Goal: Task Accomplishment & Management: Complete application form

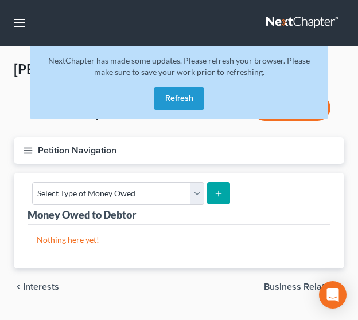
click at [175, 99] on button "Refresh" at bounding box center [179, 98] width 50 height 23
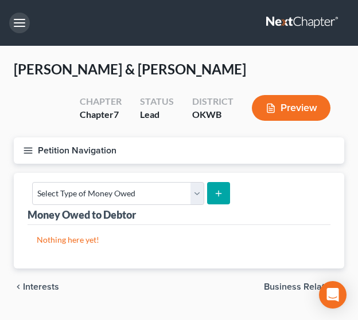
click at [14, 20] on button "button" at bounding box center [19, 23] width 21 height 21
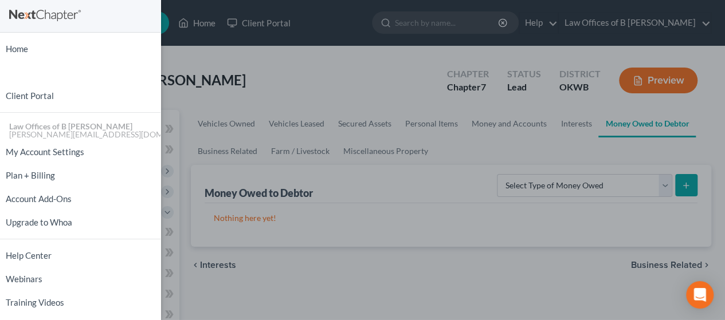
click at [366, 77] on div "Home New Case Client Portal Law Offices of B [PERSON_NAME] [PERSON_NAME][EMAIL_…" at bounding box center [362, 160] width 725 height 320
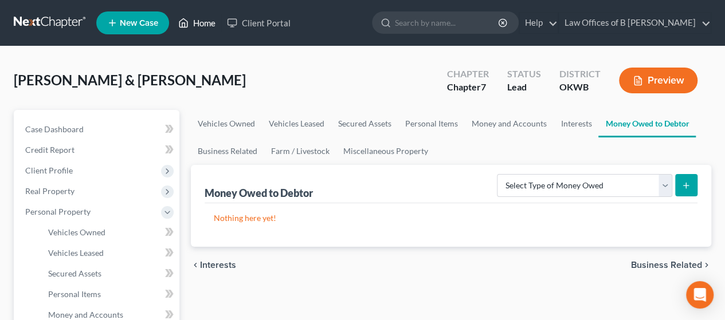
click at [196, 20] on link "Home" at bounding box center [196, 23] width 49 height 21
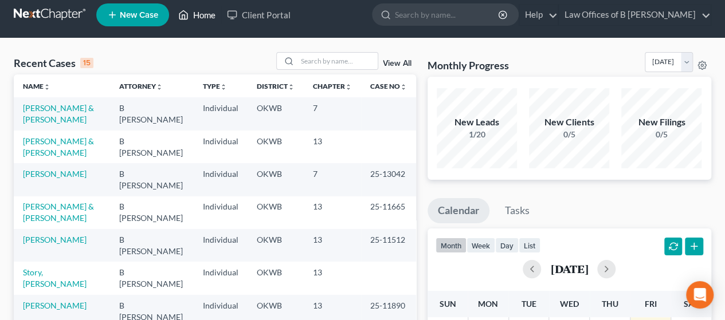
scroll to position [3, 0]
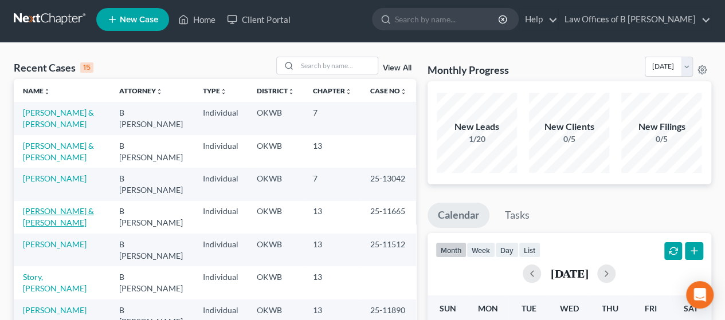
click at [60, 212] on link "[PERSON_NAME] & [PERSON_NAME]" at bounding box center [58, 216] width 71 height 21
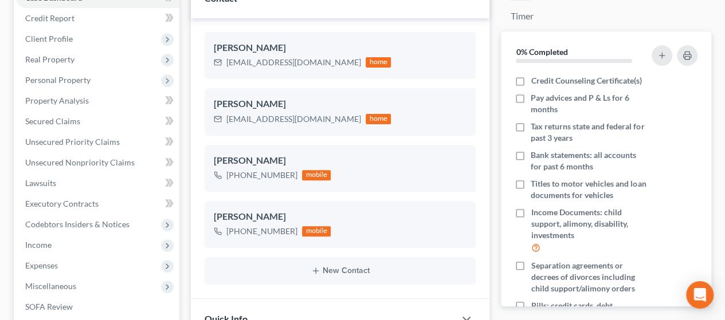
scroll to position [137, 0]
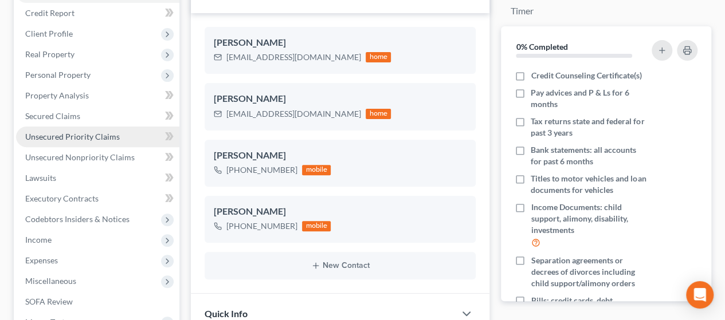
click at [60, 143] on link "Unsecured Priority Claims" at bounding box center [97, 137] width 163 height 21
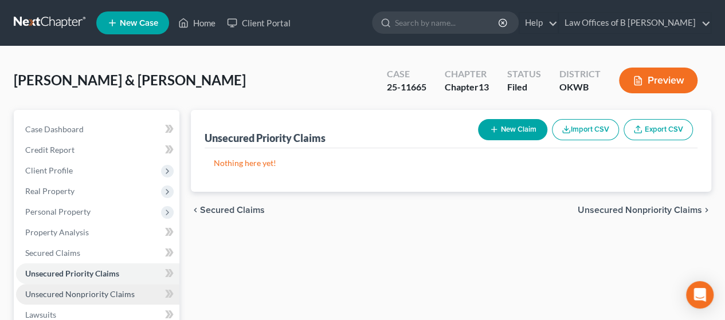
click at [75, 299] on link "Unsecured Nonpriority Claims" at bounding box center [97, 294] width 163 height 21
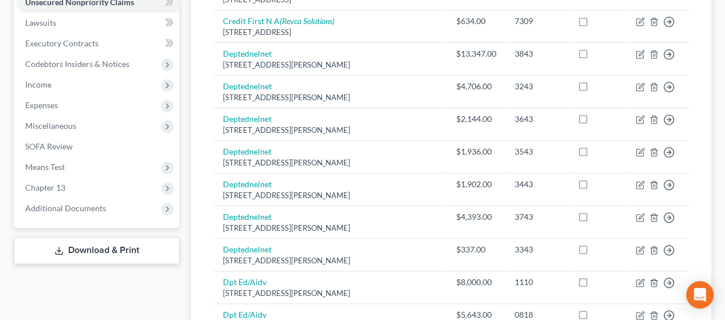
scroll to position [286, 0]
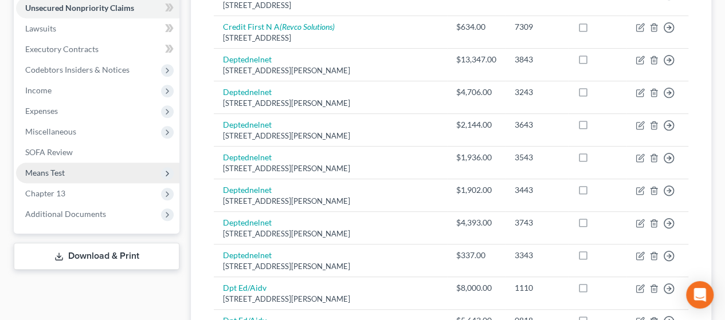
click at [151, 172] on span "Means Test" at bounding box center [97, 173] width 163 height 21
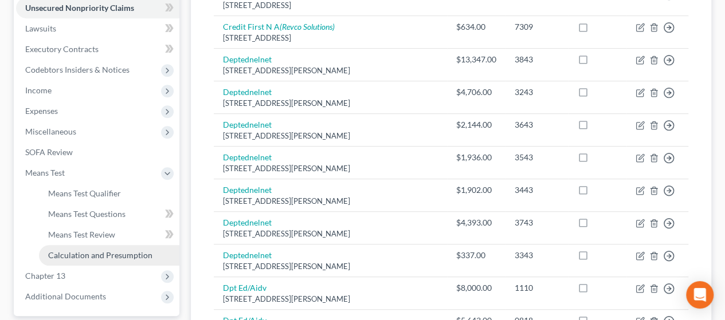
click at [103, 247] on link "Calculation and Presumption" at bounding box center [109, 255] width 140 height 21
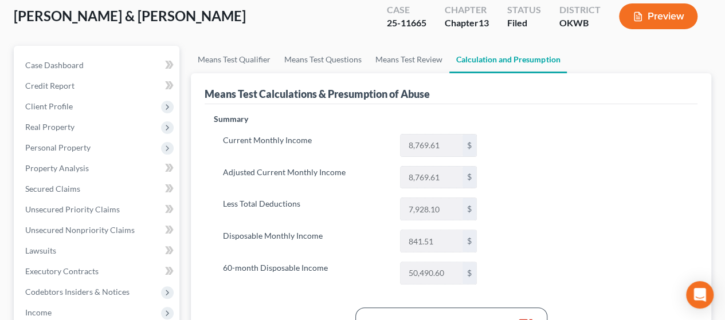
scroll to position [62, 0]
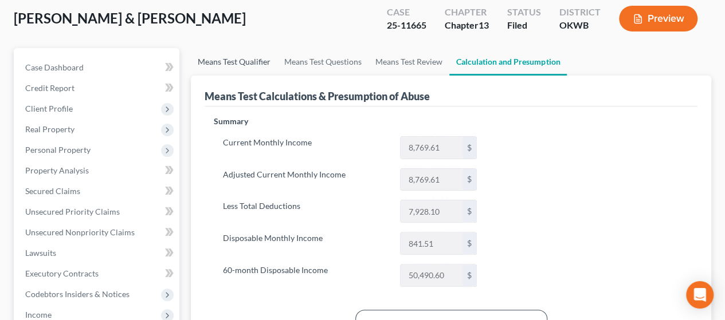
click at [216, 64] on link "Means Test Qualifier" at bounding box center [234, 62] width 87 height 28
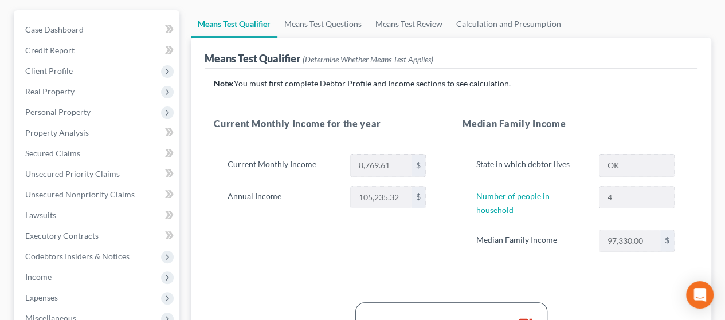
scroll to position [117, 0]
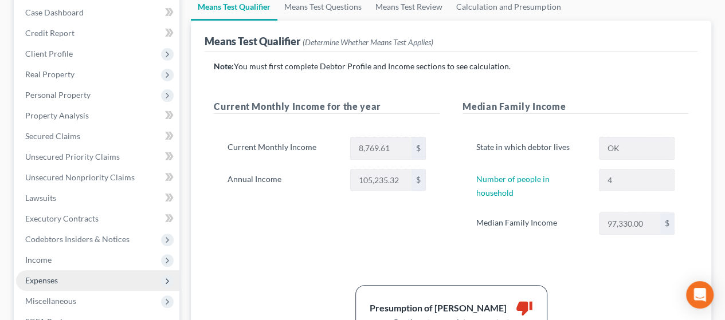
click at [68, 281] on span "Expenses" at bounding box center [97, 280] width 163 height 21
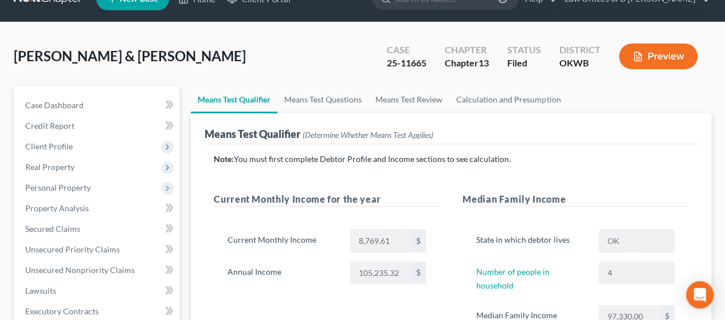
scroll to position [0, 0]
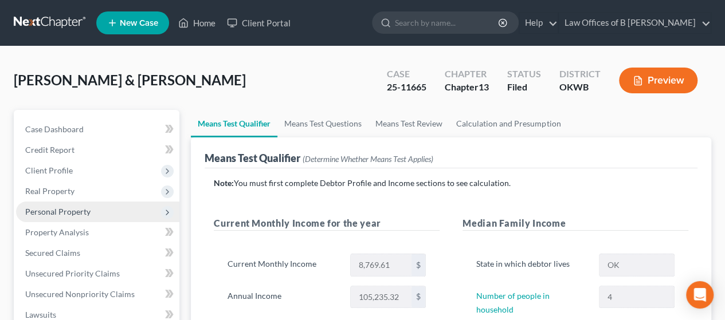
click at [67, 208] on span "Personal Property" at bounding box center [57, 212] width 65 height 10
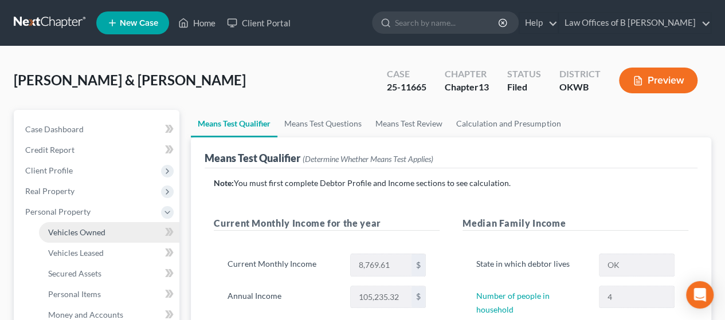
click at [70, 233] on span "Vehicles Owned" at bounding box center [76, 232] width 57 height 10
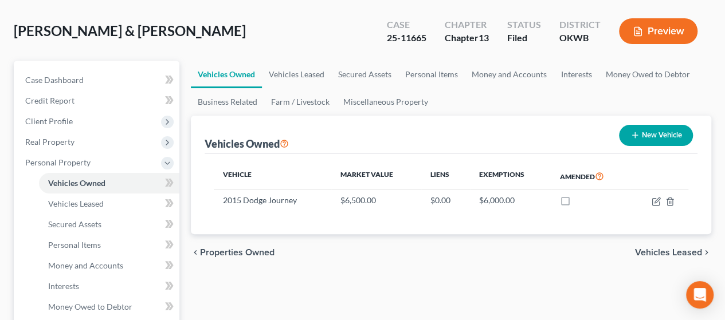
scroll to position [37, 0]
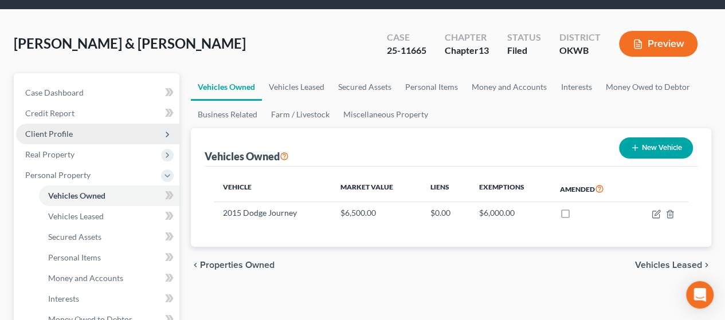
click at [44, 135] on span "Client Profile" at bounding box center [49, 134] width 48 height 10
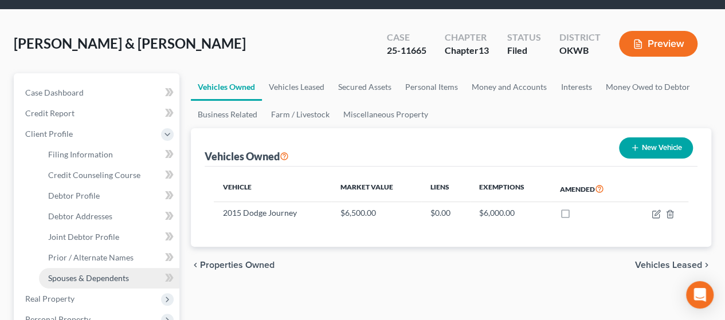
click at [70, 280] on span "Spouses & Dependents" at bounding box center [88, 278] width 81 height 10
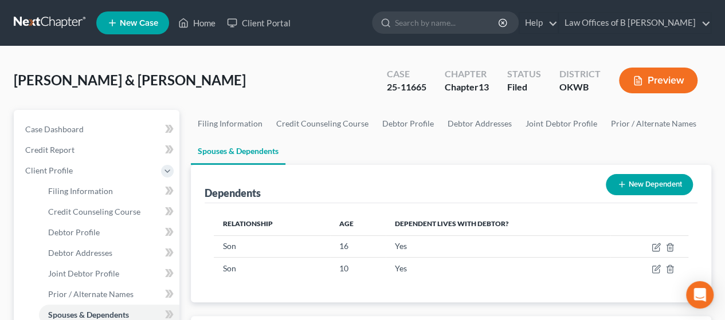
click at [257, 68] on div "[PERSON_NAME] & [PERSON_NAME] Upgraded Case 25-11665 Chapter Chapter 13 Status …" at bounding box center [362, 85] width 697 height 50
click at [125, 186] on link "Filing Information" at bounding box center [109, 191] width 140 height 21
select select "1"
select select "3"
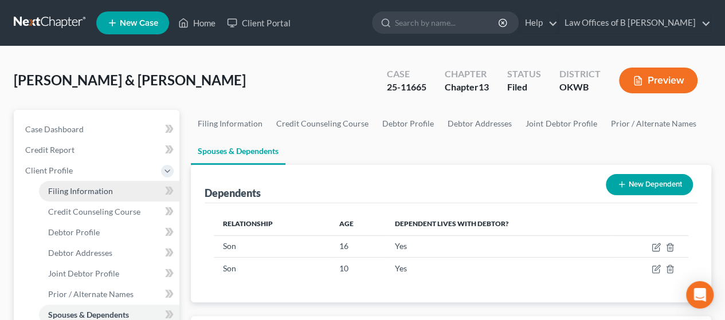
select select "37"
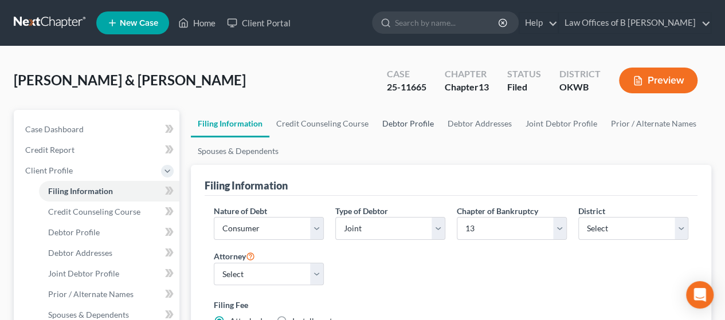
click at [366, 120] on link "Debtor Profile" at bounding box center [407, 124] width 65 height 28
select select "1"
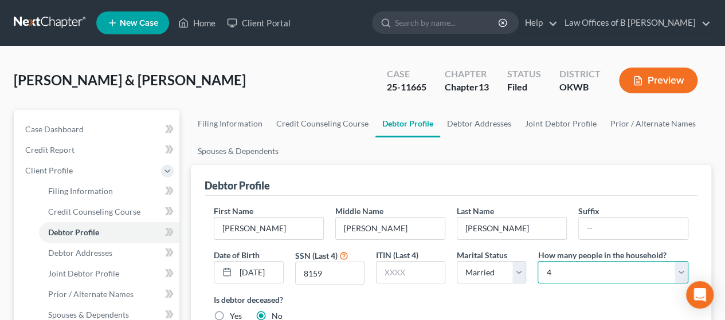
click at [366, 281] on select "Select 1 2 3 4 5 6 7 8 9 10 11 12 13 14 15 16 17 18 19 20" at bounding box center [612, 272] width 151 height 23
select select "4"
click at [366, 261] on select "Select 1 2 3 4 5 6 7 8 9 10 11 12 13 14 15 16 17 18 19 20" at bounding box center [612, 272] width 151 height 23
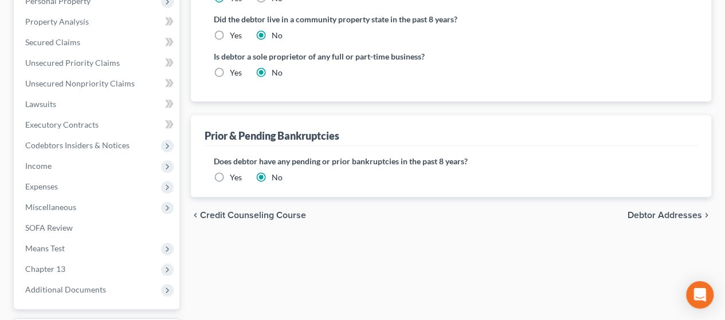
scroll to position [356, 0]
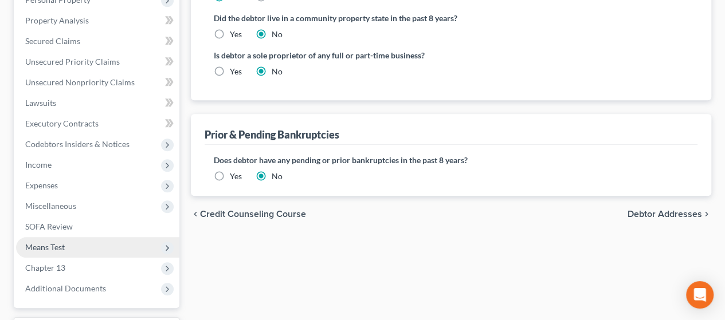
click at [75, 250] on span "Means Test" at bounding box center [97, 247] width 163 height 21
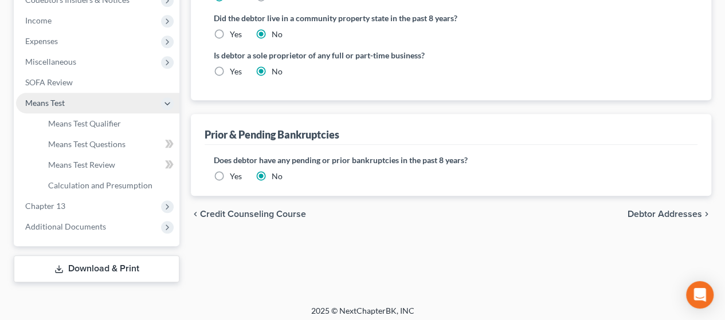
scroll to position [212, 0]
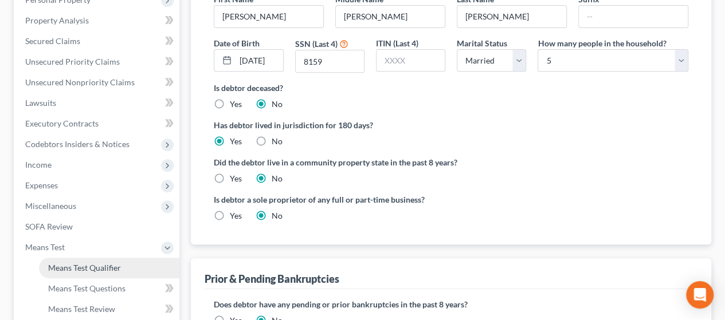
click at [95, 272] on span "Means Test Qualifier" at bounding box center [84, 268] width 73 height 10
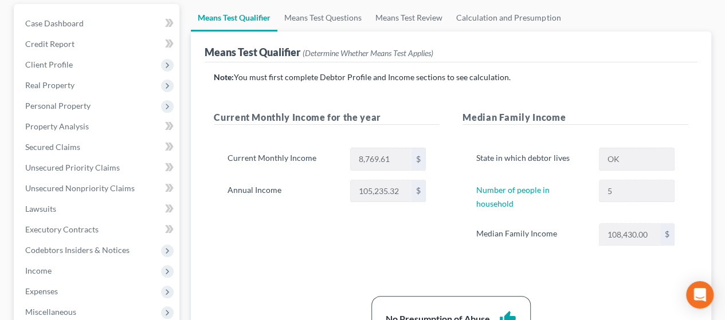
scroll to position [107, 0]
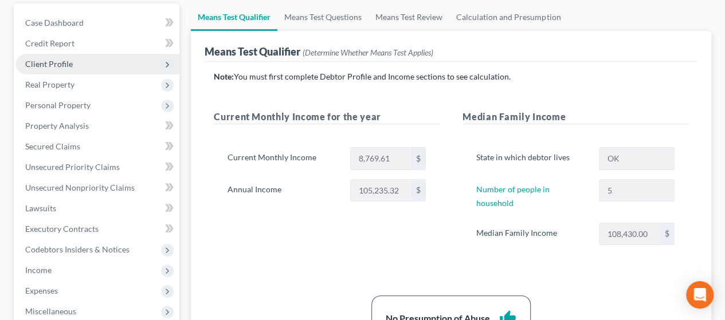
click at [69, 62] on span "Client Profile" at bounding box center [49, 64] width 48 height 10
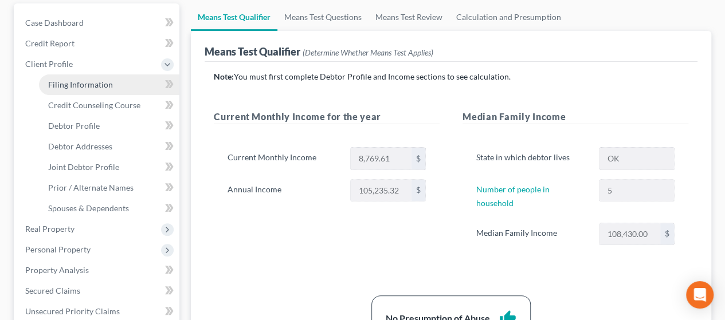
click at [85, 88] on span "Filing Information" at bounding box center [80, 85] width 65 height 10
select select "1"
select select "3"
select select "65"
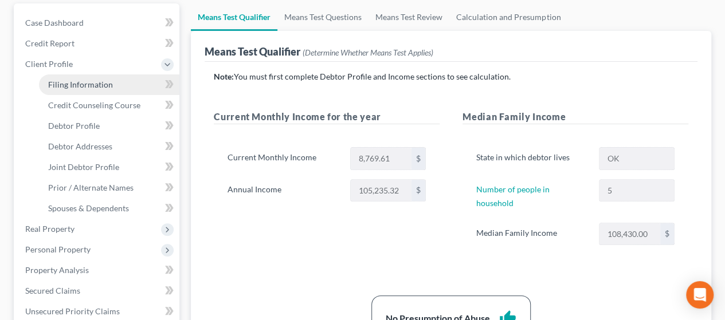
select select "0"
select select "37"
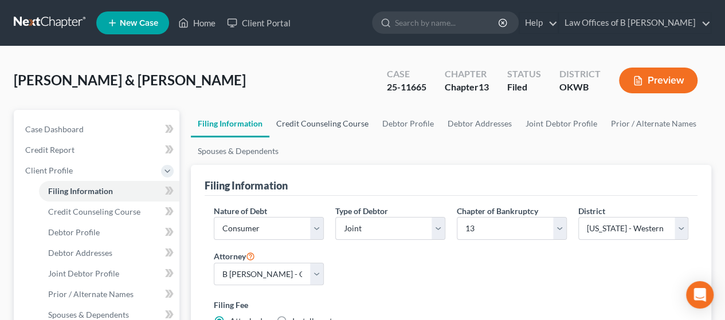
click at [315, 129] on link "Credit Counseling Course" at bounding box center [322, 124] width 106 height 28
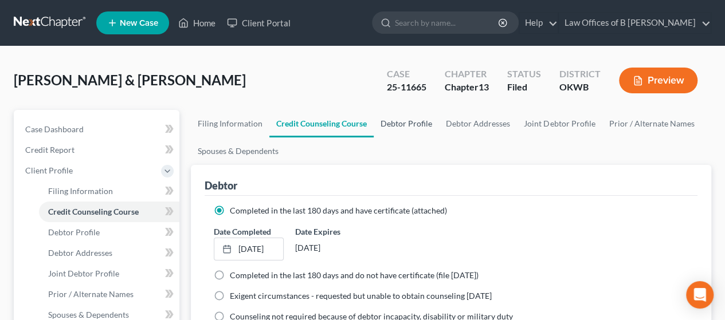
click at [366, 125] on link "Debtor Profile" at bounding box center [406, 124] width 65 height 28
select select "1"
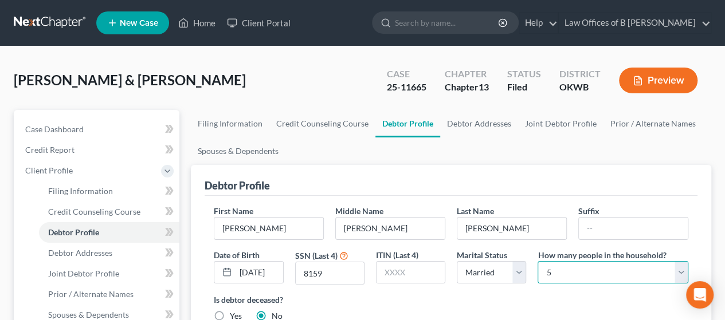
click at [366, 270] on select "Select 1 2 3 4 5 6 7 8 9 10 11 12 13 14 15 16 17 18 19 20" at bounding box center [612, 272] width 151 height 23
select select "3"
click at [366, 261] on select "Select 1 2 3 4 5 6 7 8 9 10 11 12 13 14 15 16 17 18 19 20" at bounding box center [612, 272] width 151 height 23
click at [201, 17] on link "Home" at bounding box center [196, 23] width 49 height 21
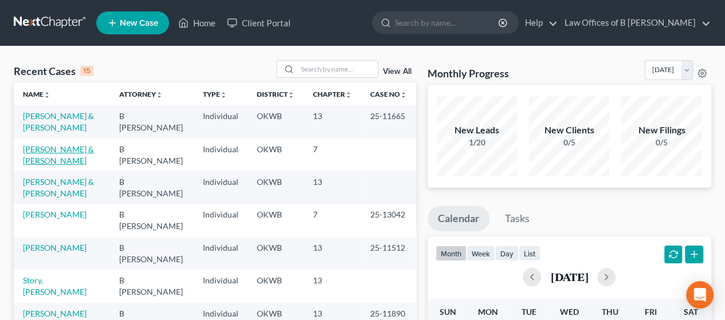
click at [64, 149] on link "[PERSON_NAME] & [PERSON_NAME]" at bounding box center [58, 154] width 71 height 21
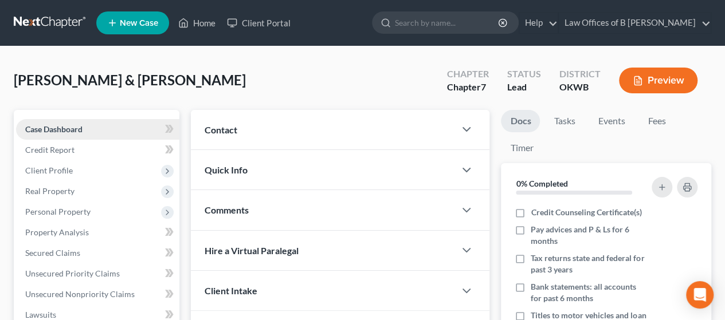
click at [94, 131] on link "Case Dashboard" at bounding box center [97, 129] width 163 height 21
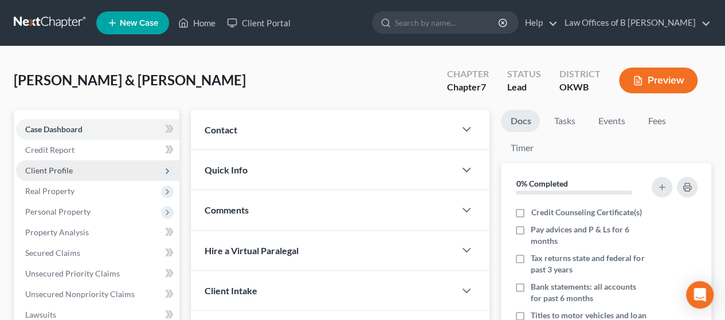
click at [78, 178] on span "Client Profile" at bounding box center [97, 170] width 163 height 21
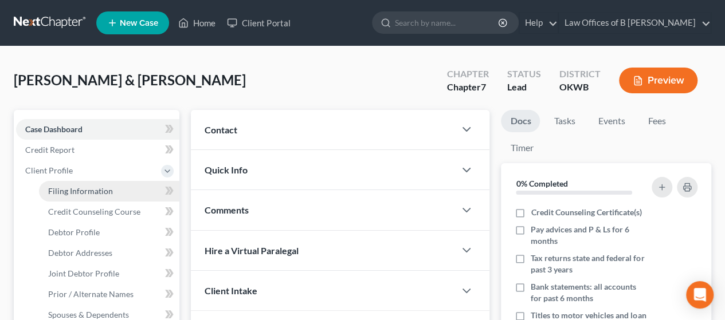
click at [78, 191] on span "Filing Information" at bounding box center [80, 191] width 65 height 10
select select "1"
select select "0"
select select "65"
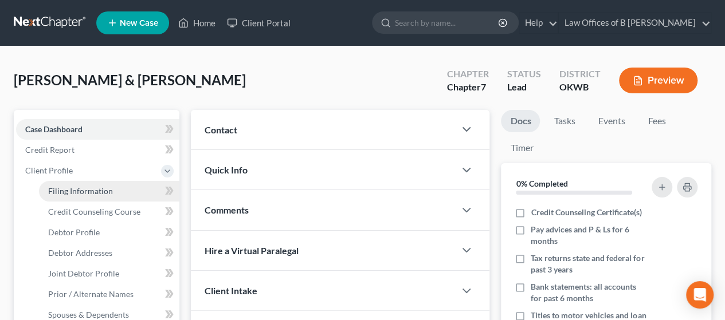
select select "0"
select select "37"
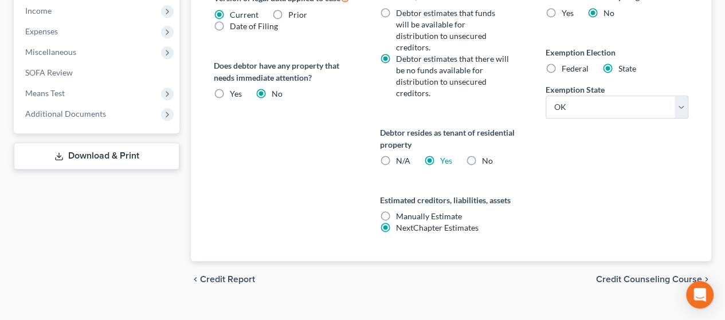
scroll to position [517, 0]
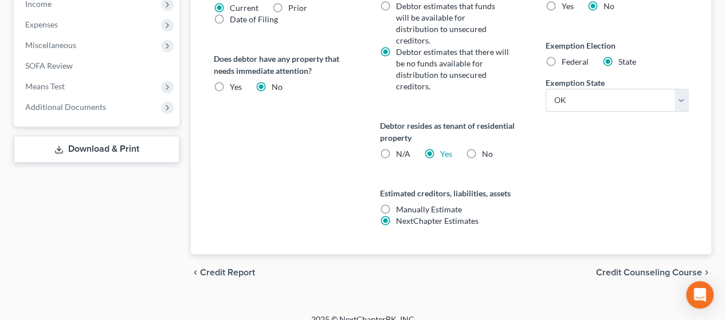
click at [366, 268] on span "Credit Counseling Course" at bounding box center [649, 272] width 106 height 9
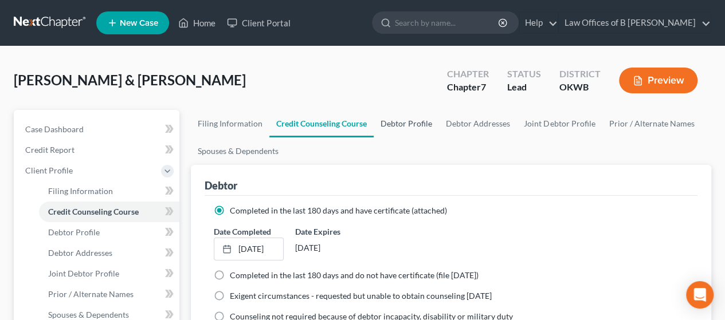
click at [366, 128] on link "Debtor Profile" at bounding box center [406, 124] width 65 height 28
select select "1"
select select "4"
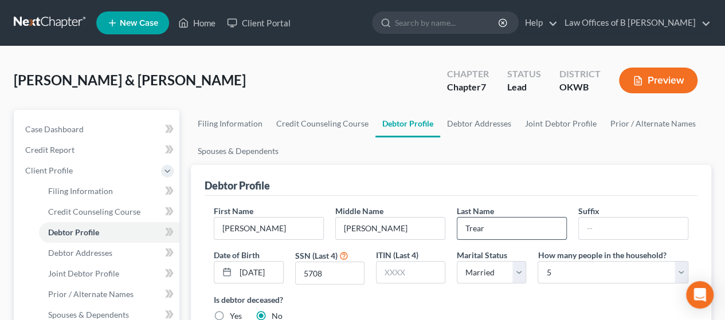
click at [366, 231] on input "Trear" at bounding box center [511, 229] width 109 height 22
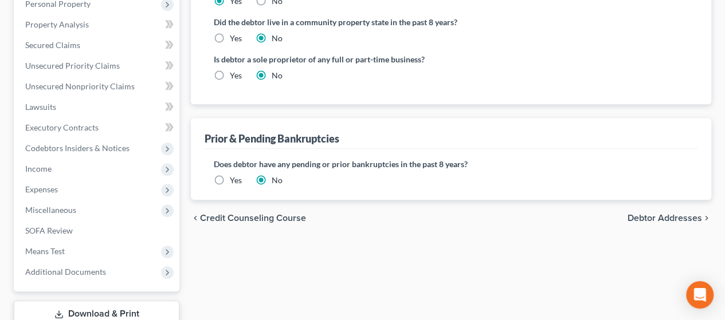
scroll to position [349, 0]
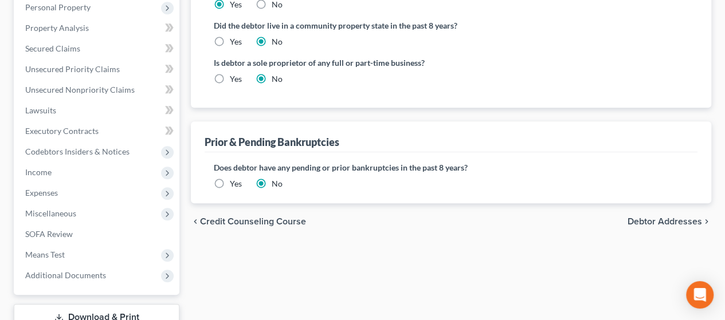
type input "Treat"
click at [366, 218] on span "Debtor Addresses" at bounding box center [664, 221] width 74 height 9
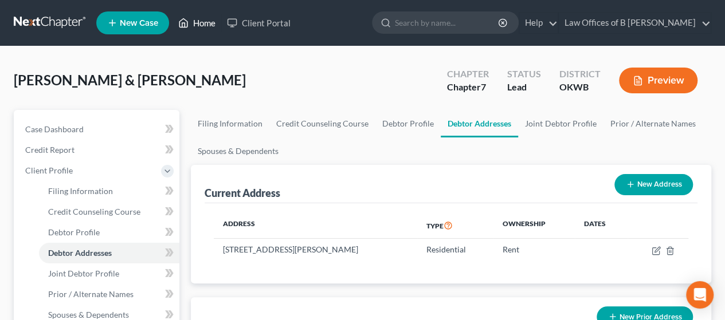
click at [212, 18] on link "Home" at bounding box center [196, 23] width 49 height 21
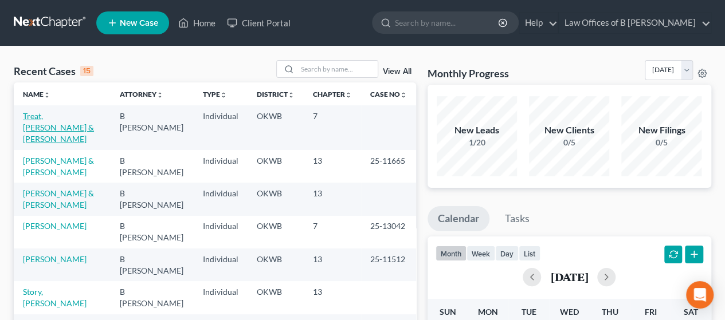
click at [37, 114] on link "Treat, [PERSON_NAME] & [PERSON_NAME]" at bounding box center [58, 127] width 71 height 33
